Goal: Information Seeking & Learning: Learn about a topic

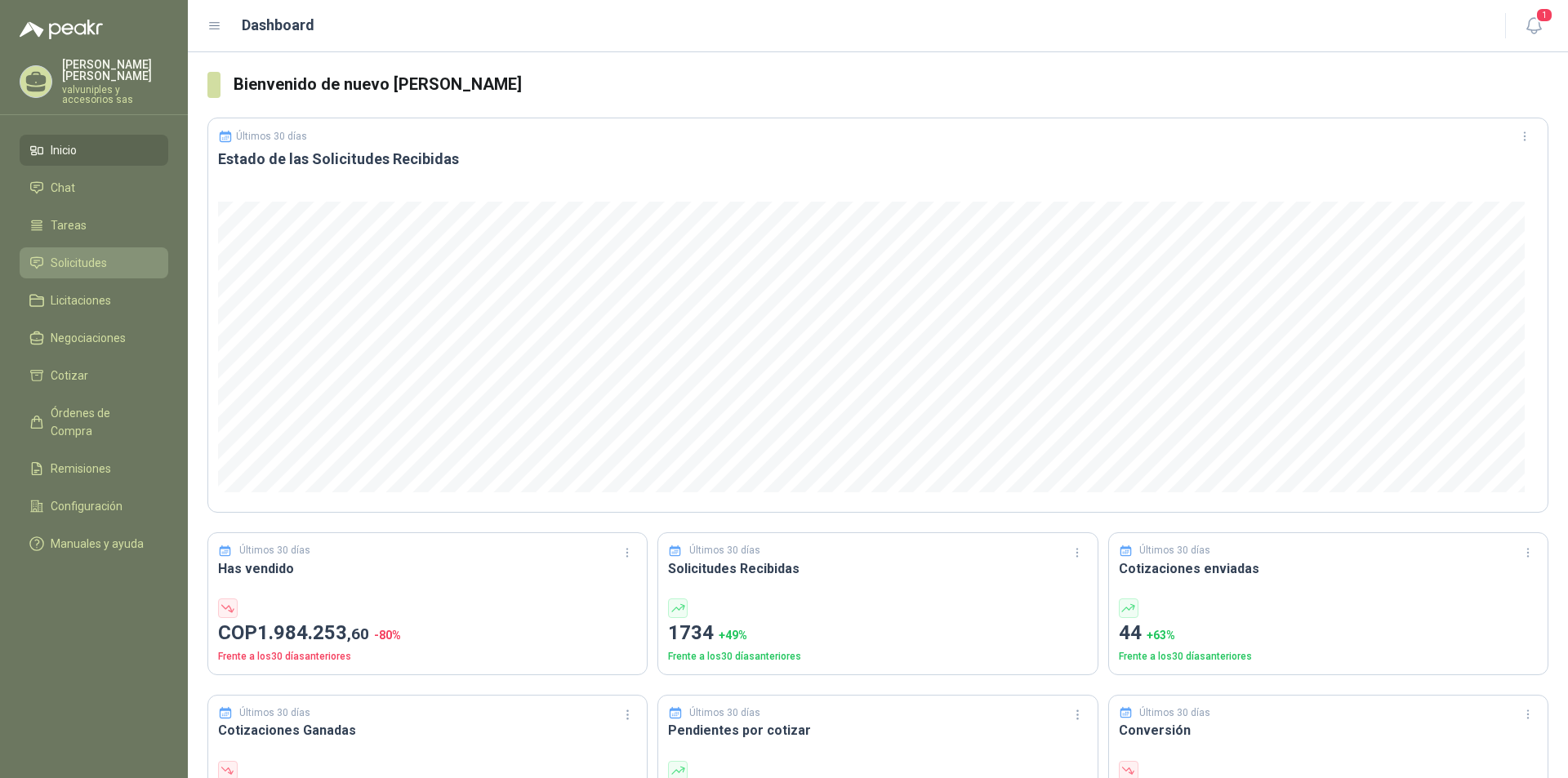
click at [70, 254] on span "Solicitudes" at bounding box center [79, 263] width 57 height 18
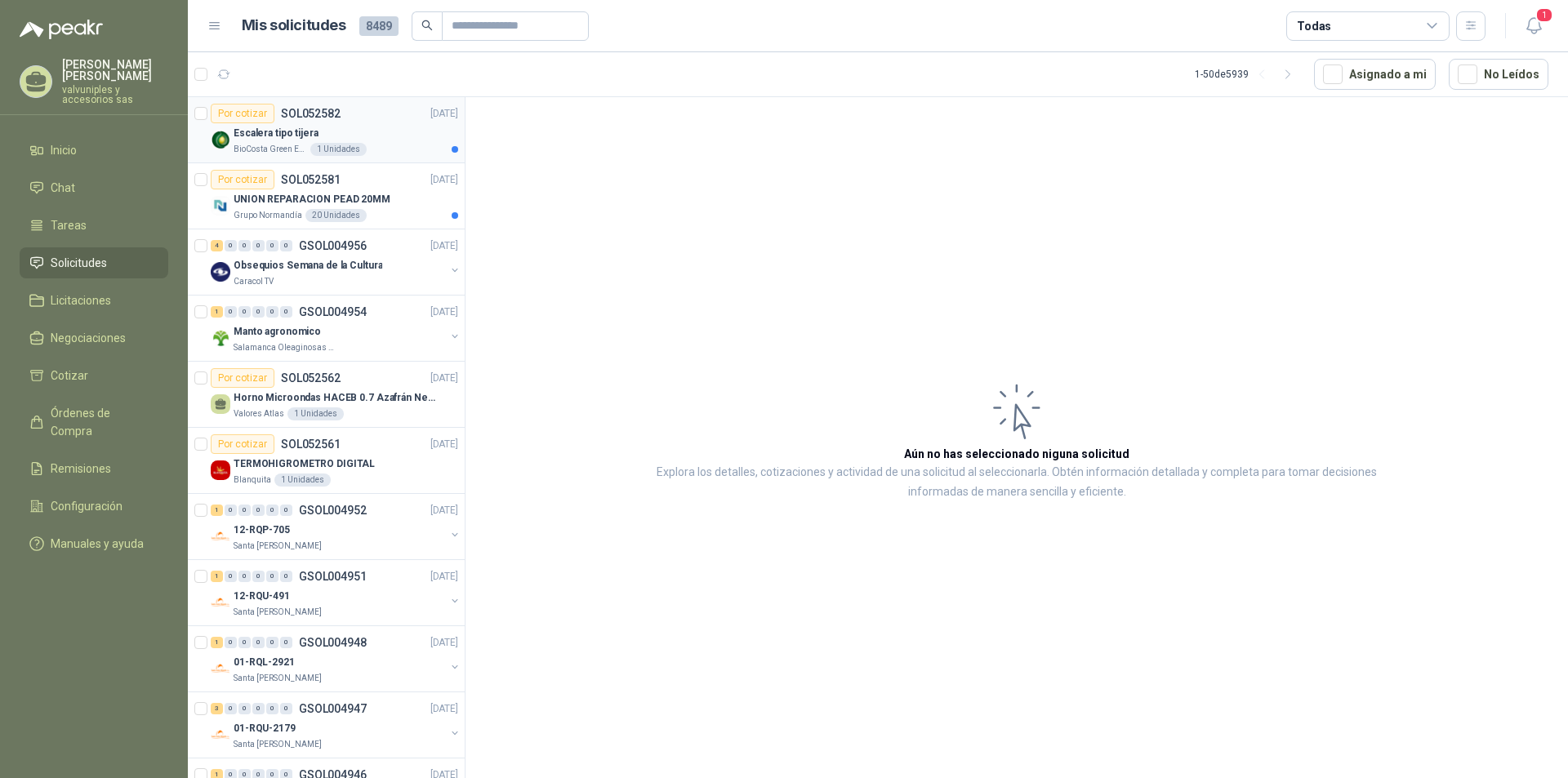
click at [290, 139] on p "Escalera tipo tijera" at bounding box center [276, 133] width 85 height 16
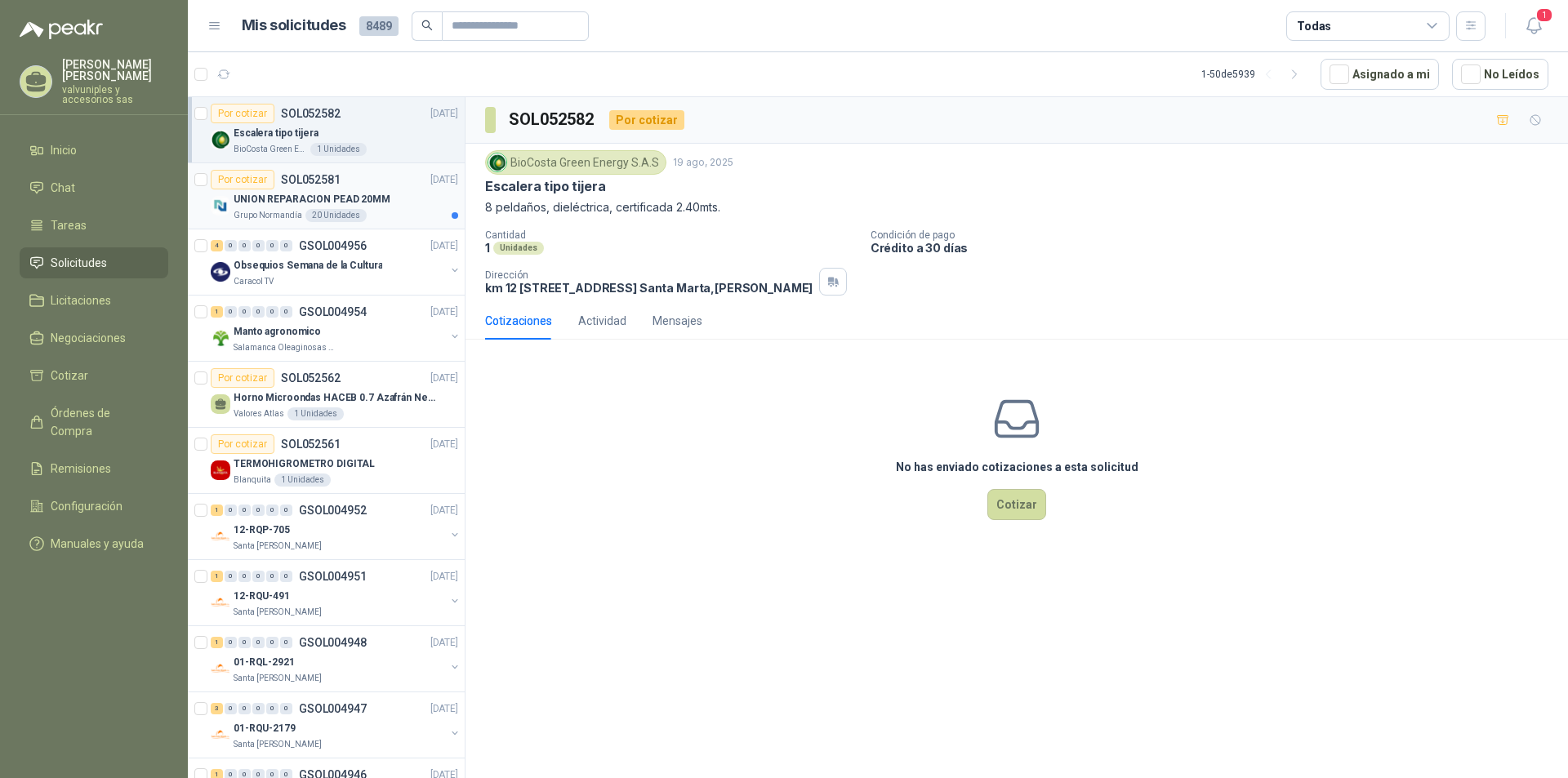
click at [304, 198] on p "UNION REPARACION PEAD 20MM" at bounding box center [312, 199] width 157 height 16
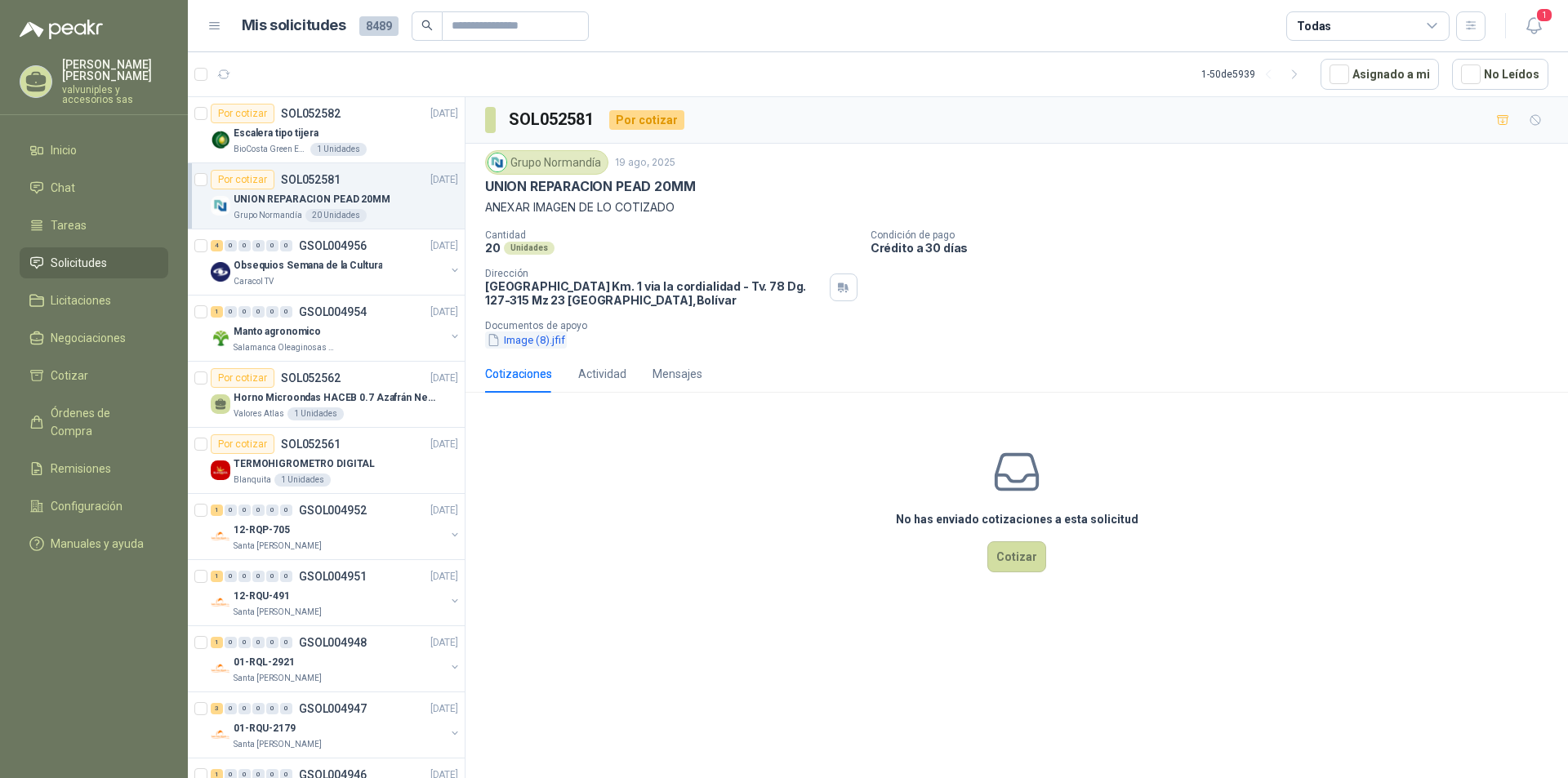
click at [514, 342] on button "Image (8).jfif" at bounding box center [526, 339] width 82 height 17
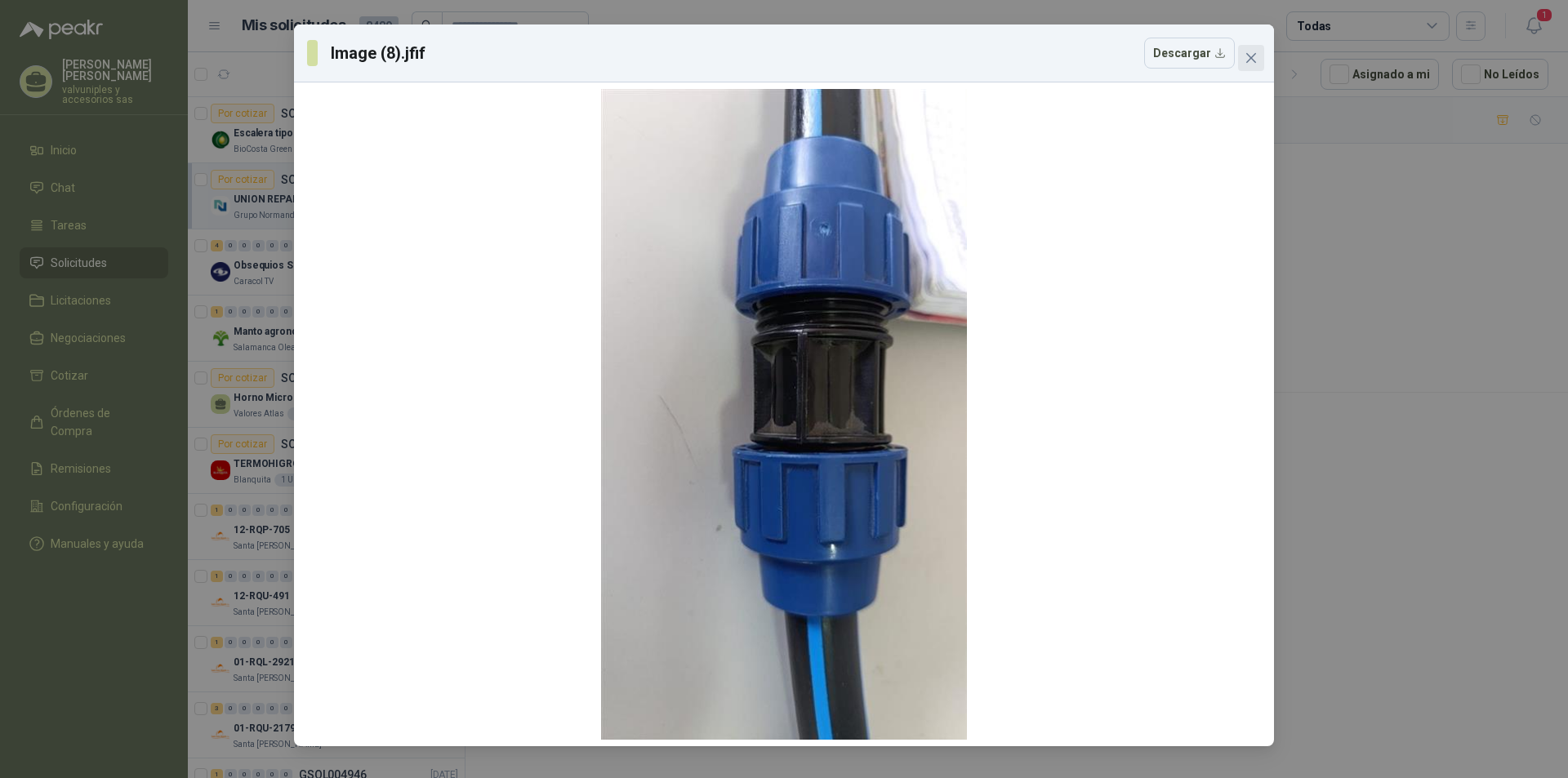
click at [1253, 52] on icon "close" at bounding box center [1251, 58] width 13 height 13
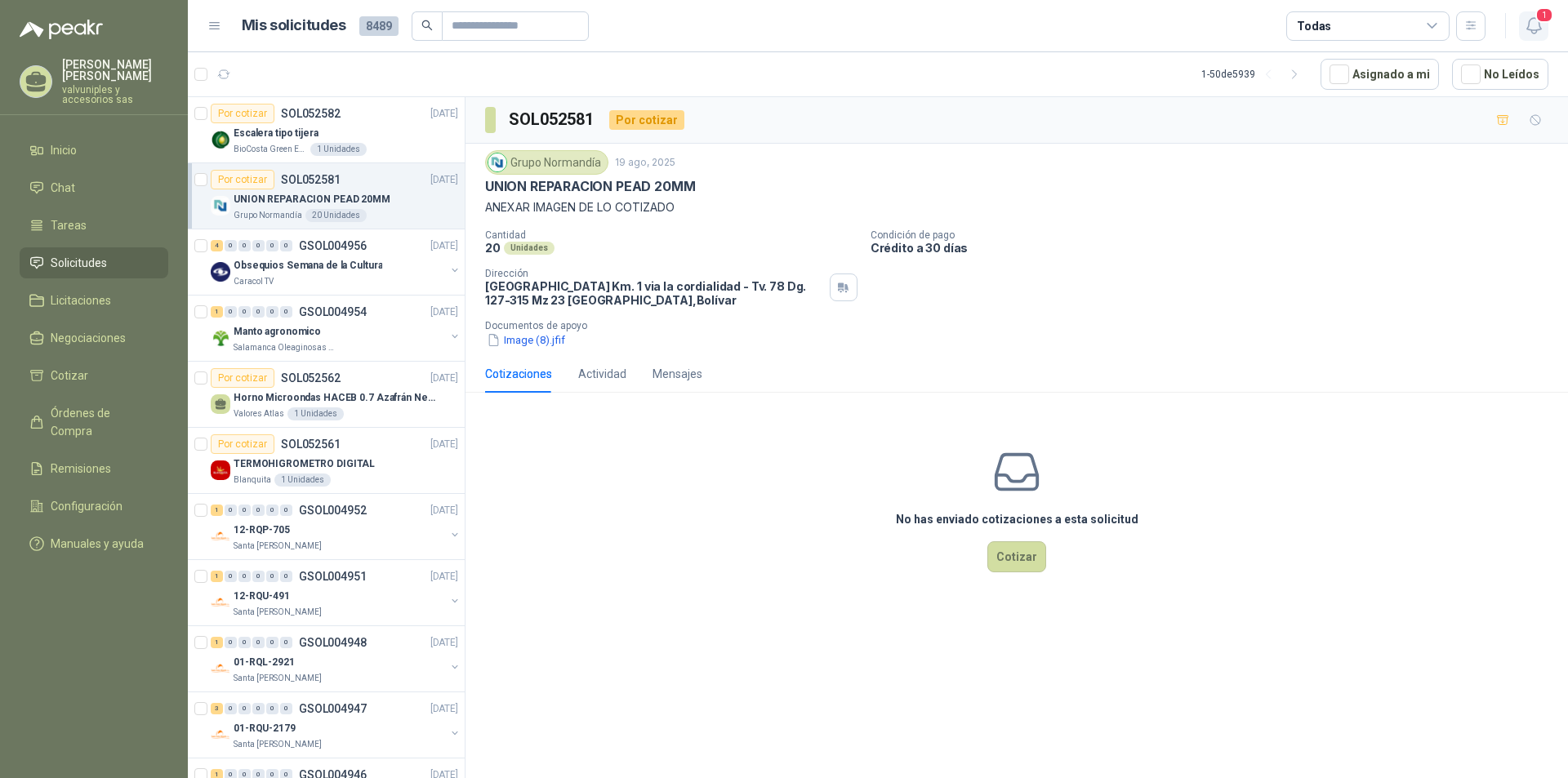
click at [1529, 25] on icon "button" at bounding box center [1534, 25] width 21 height 20
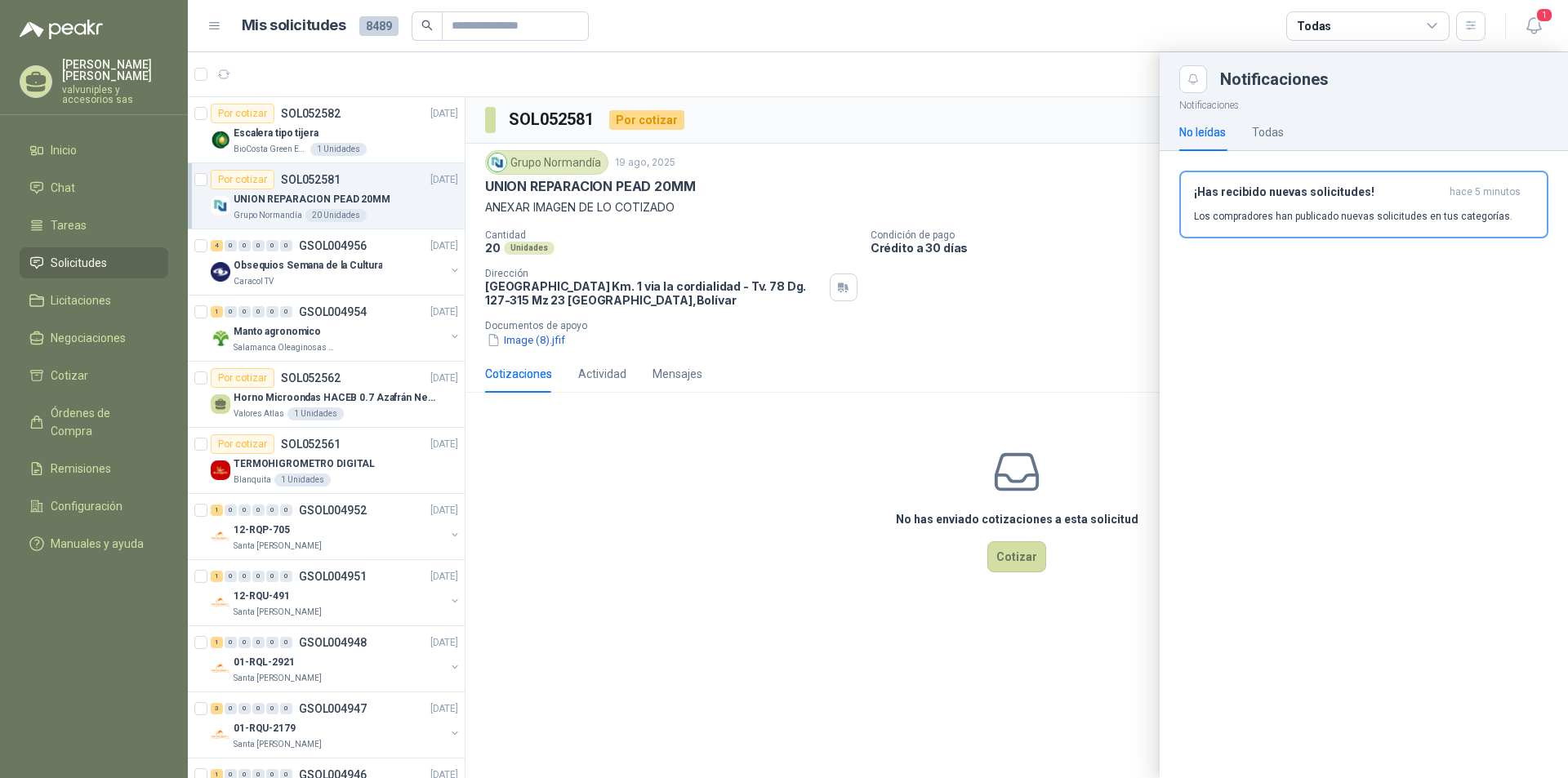
click at [1256, 198] on h3 "¡Has recibido nuevas solicitudes!" at bounding box center [1319, 192] width 249 height 14
